Goal: Check status: Check status

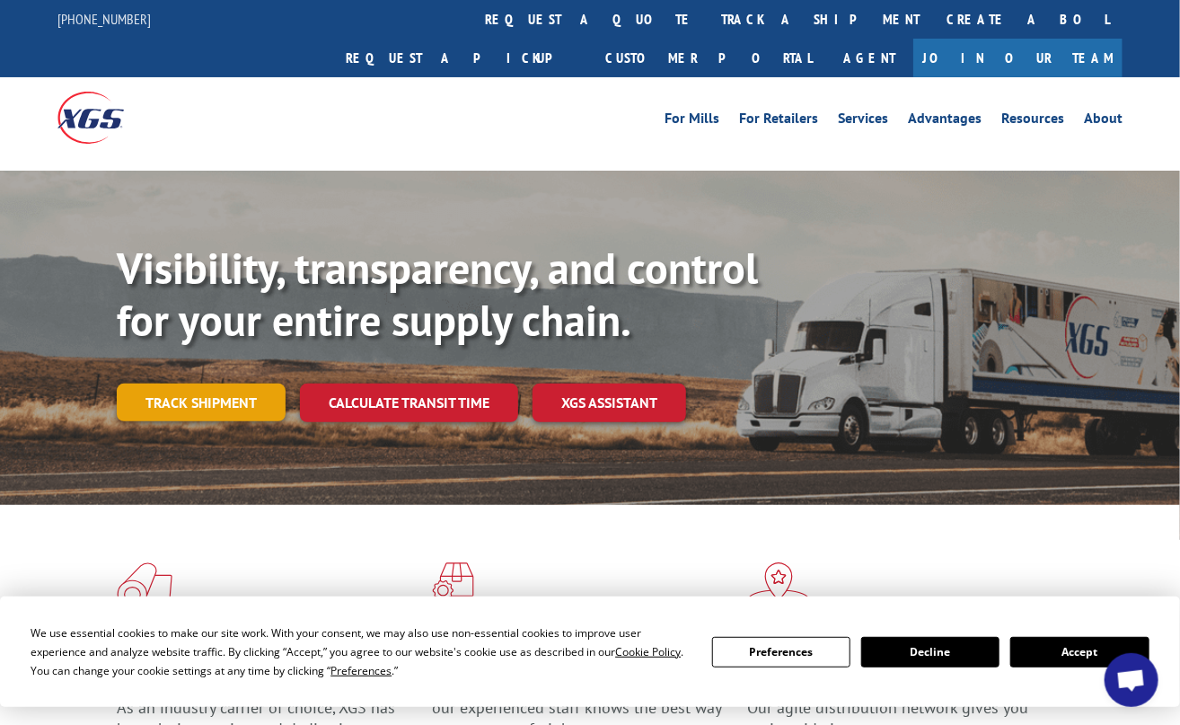
click at [217, 384] on link "Track shipment" at bounding box center [201, 403] width 169 height 38
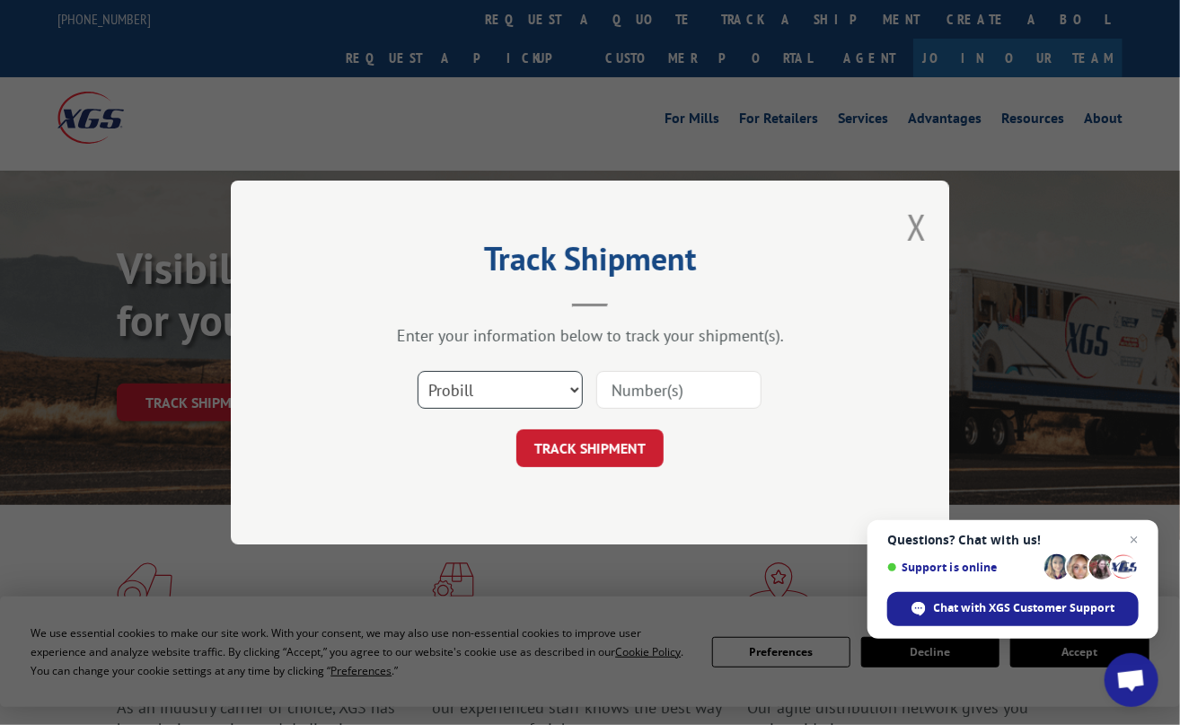
click at [572, 389] on select "Select category... Probill BOL PO" at bounding box center [500, 390] width 165 height 38
select select "bol"
click at [418, 371] on select "Select category... Probill BOL PO" at bounding box center [500, 390] width 165 height 38
click at [622, 391] on input at bounding box center [678, 390] width 165 height 38
type input "5633246"
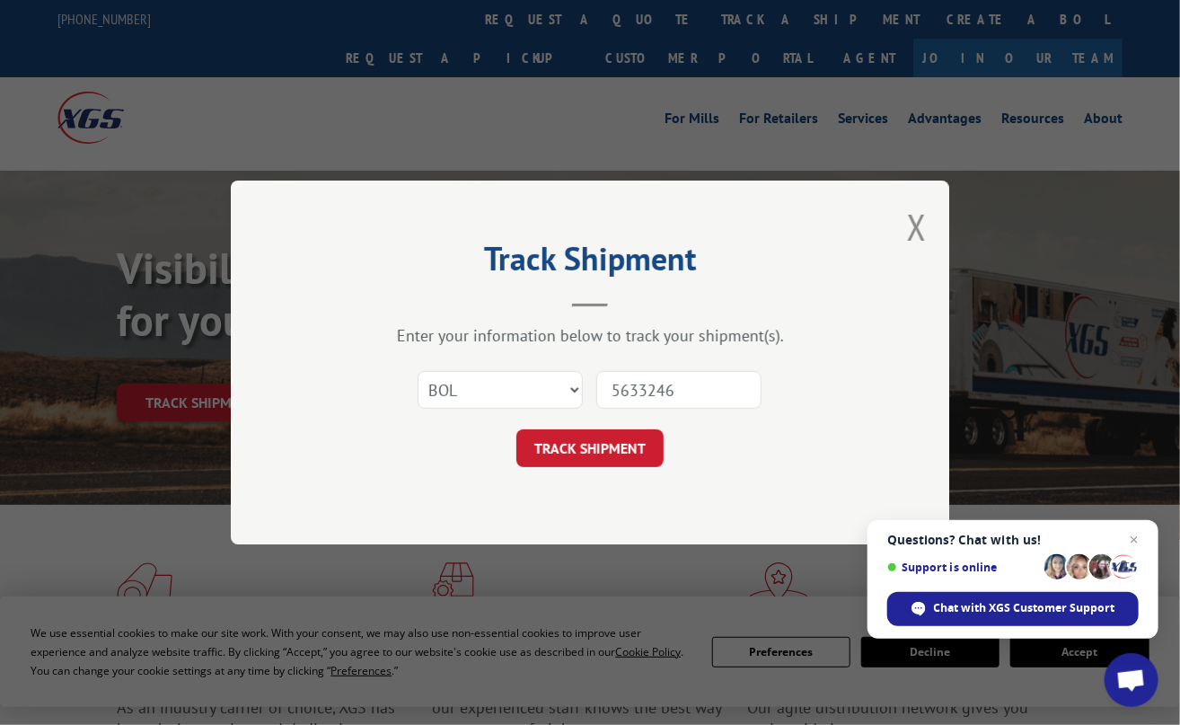
click button "TRACK SHIPMENT" at bounding box center [589, 448] width 147 height 38
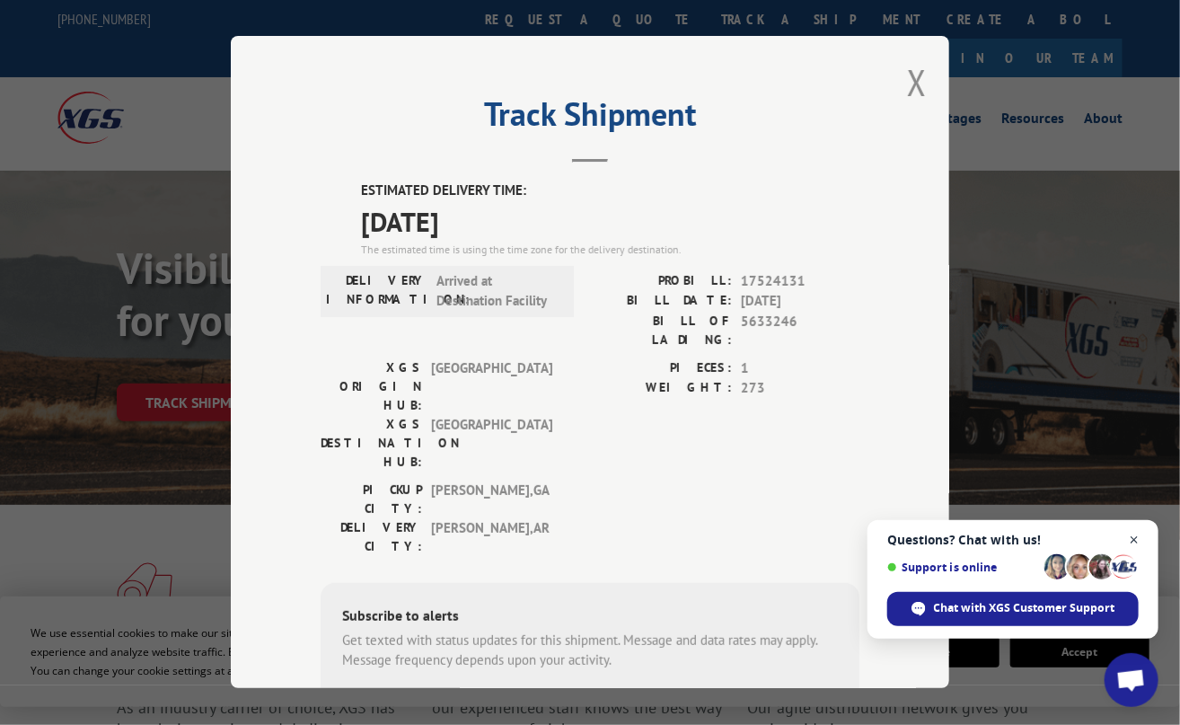
click at [1137, 537] on span "Close chat" at bounding box center [1135, 540] width 22 height 22
